Goal: Task Accomplishment & Management: Complete application form

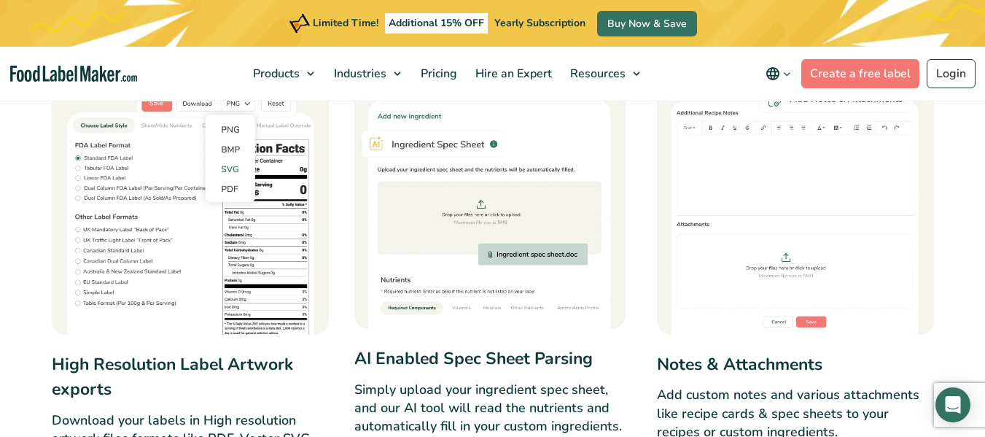
scroll to position [2997, 0]
click at [828, 68] on link "Create a free label" at bounding box center [860, 73] width 118 height 29
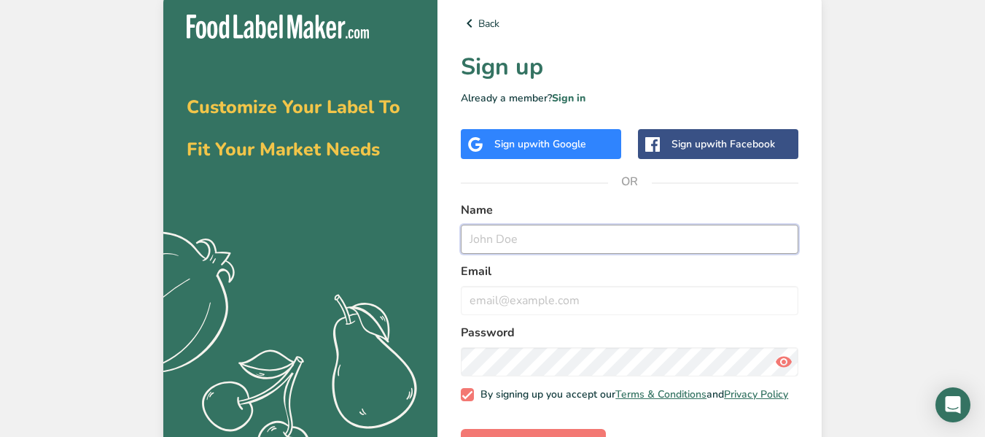
click at [607, 242] on input "text" at bounding box center [630, 239] width 338 height 29
click at [586, 141] on span "with Google" at bounding box center [557, 144] width 57 height 14
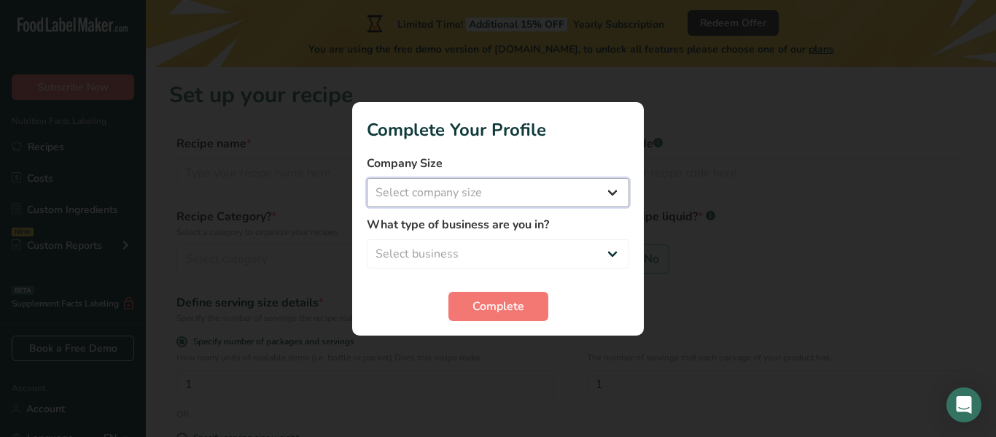
click at [563, 204] on select "Select company size Fewer than 10 Employees 10 to 50 Employees 51 to 500 Employ…" at bounding box center [498, 192] width 262 height 29
select select "2"
click at [367, 178] on select "Select company size Fewer than 10 Employees 10 to 50 Employees 51 to 500 Employ…" at bounding box center [498, 192] width 262 height 29
click at [491, 257] on select "Select business Packaged Food Manufacturer Restaurant & Cafe Bakery Meal Plans …" at bounding box center [498, 253] width 262 height 29
select select "4"
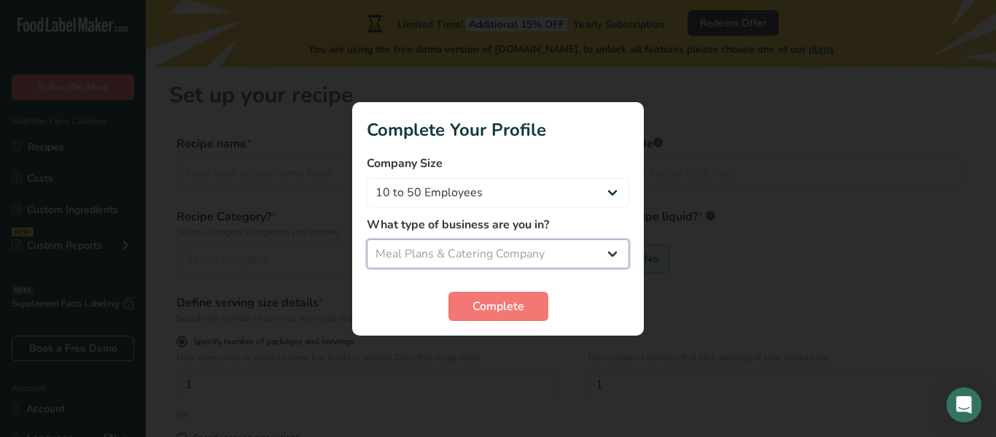
click at [367, 239] on select "Select business Packaged Food Manufacturer Restaurant & Cafe Bakery Meal Plans …" at bounding box center [498, 253] width 262 height 29
click at [467, 316] on button "Complete" at bounding box center [498, 306] width 100 height 29
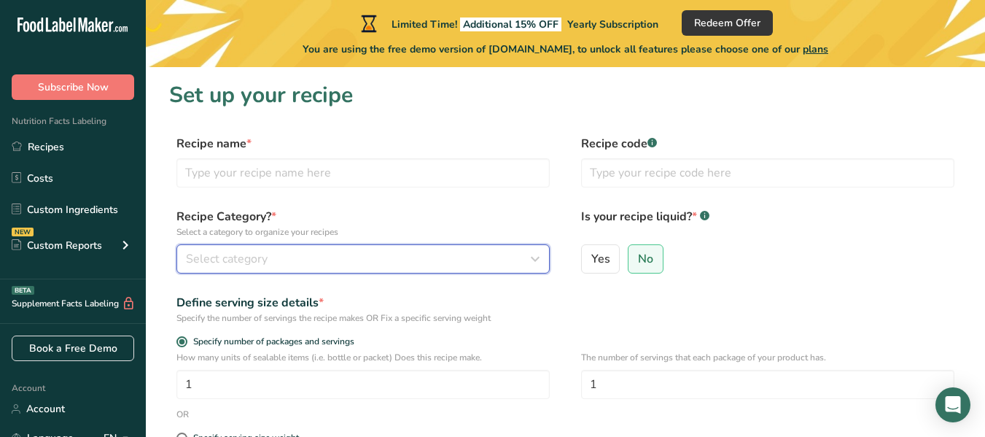
click at [225, 258] on span "Select category" at bounding box center [227, 258] width 82 height 17
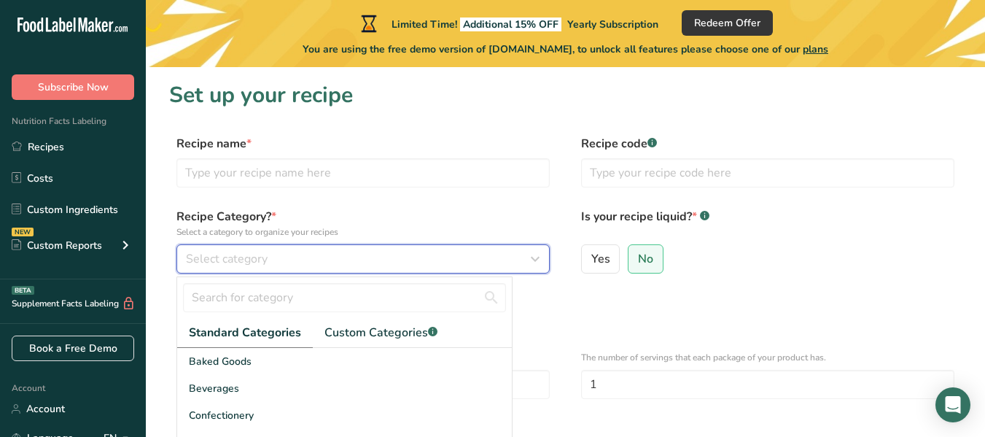
click at [225, 258] on span "Select category" at bounding box center [227, 258] width 82 height 17
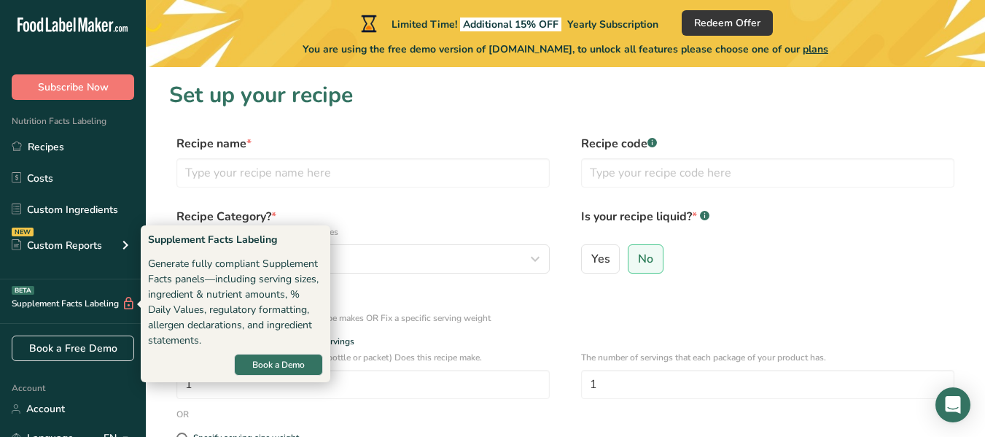
click at [63, 302] on div "Supplement Facts Labeling BETA" at bounding box center [68, 303] width 136 height 15
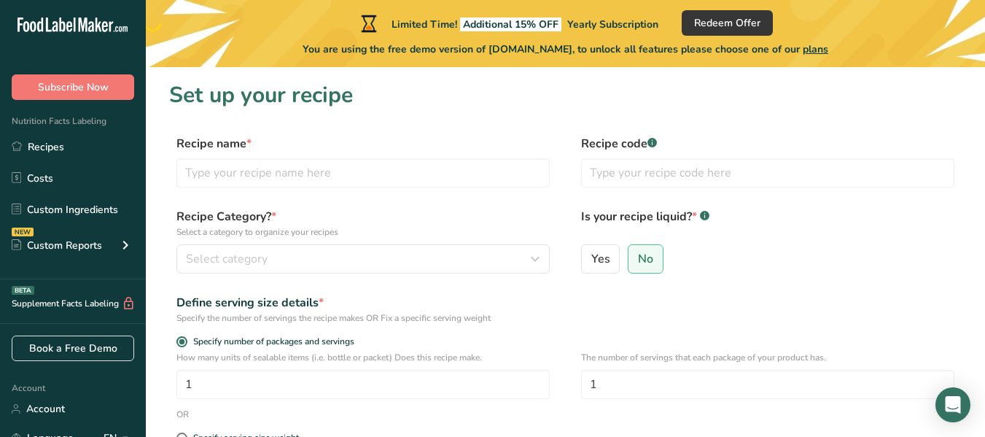
scroll to position [140, 0]
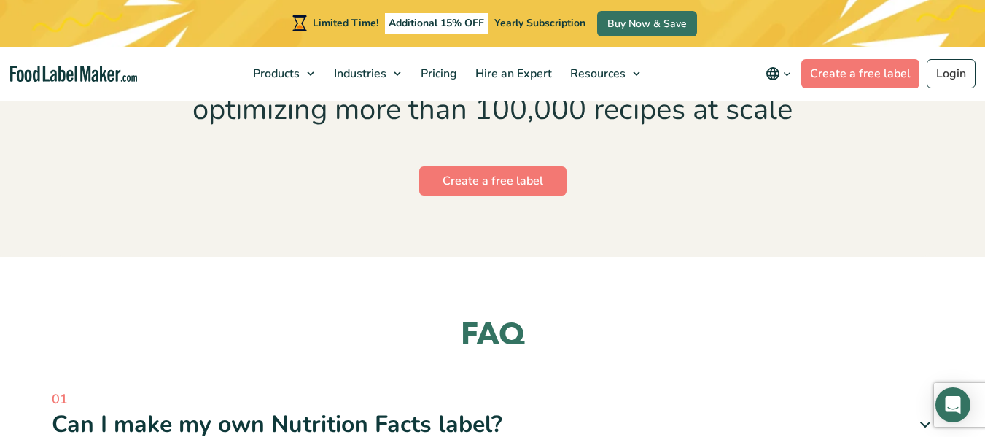
scroll to position [7150, 0]
